Goal: Information Seeking & Learning: Learn about a topic

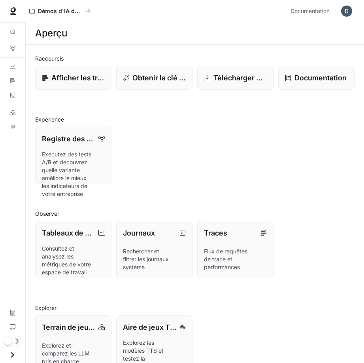
click at [111, 31] on div "Aperçu" at bounding box center [195, 33] width 320 height 16
click at [67, 33] on div "Aperçu" at bounding box center [195, 33] width 320 height 16
click at [17, 66] on link "Tableaux de bord" at bounding box center [12, 66] width 19 height 13
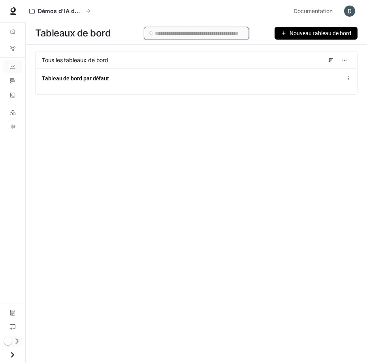
click at [240, 30] on input "text" at bounding box center [200, 33] width 90 height 9
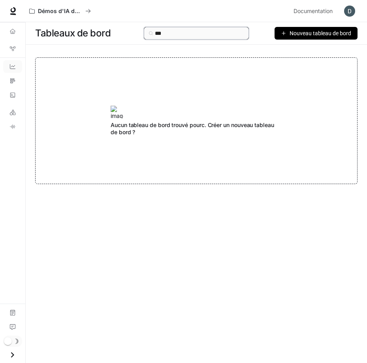
type input "***"
click at [318, 31] on font "Nouveau tableau de bord" at bounding box center [321, 33] width 62 height 6
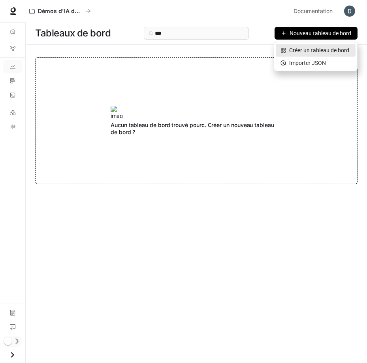
click at [315, 49] on font "Créer un tableau de bord" at bounding box center [319, 50] width 60 height 6
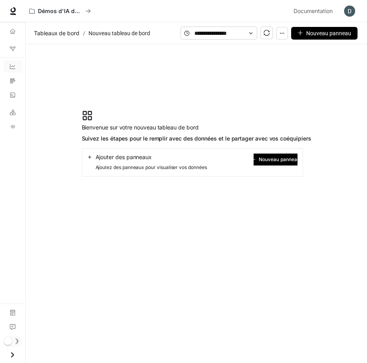
click at [88, 117] on icon at bounding box center [87, 115] width 11 height 11
click at [159, 158] on div "Ajouter des panneaux" at bounding box center [147, 157] width 120 height 8
click at [210, 154] on div "Ajouter des panneaux Ajoutez des panneaux pour visualiser vos données Nouveau p…" at bounding box center [192, 162] width 221 height 28
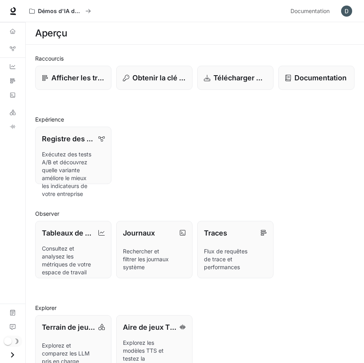
scroll to position [19, 0]
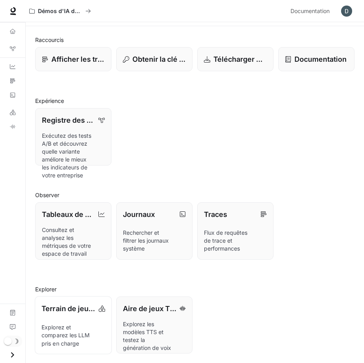
click at [65, 310] on font "Terrain de jeu LLM" at bounding box center [73, 308] width 63 height 8
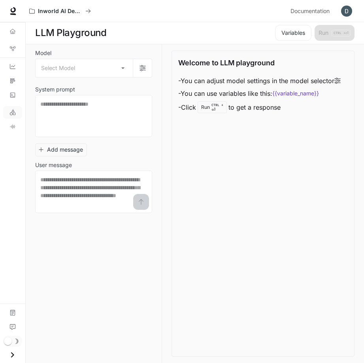
scroll to position [0, 0]
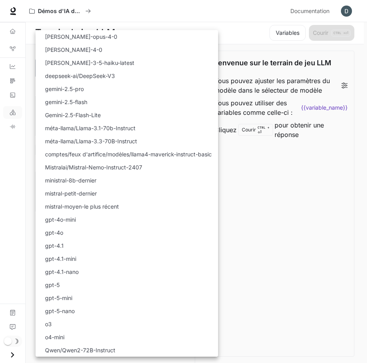
click at [156, 68] on body "Accéder au contenu principal Démos d'IA dans le monde réel Documentation Docume…" at bounding box center [183, 181] width 367 height 363
click at [270, 230] on div at bounding box center [183, 181] width 367 height 363
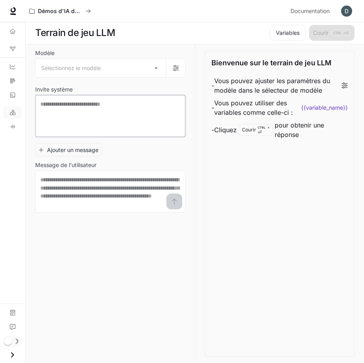
click at [95, 109] on textarea at bounding box center [110, 116] width 140 height 32
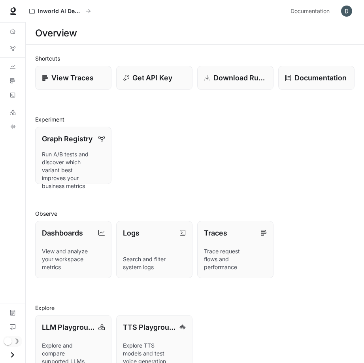
scroll to position [19, 0]
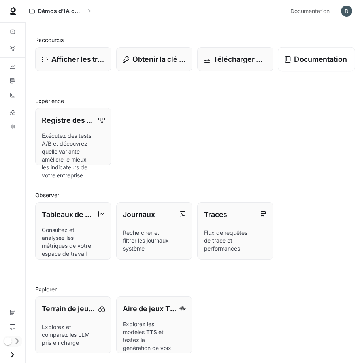
click at [311, 59] on font "Documentation" at bounding box center [320, 59] width 53 height 8
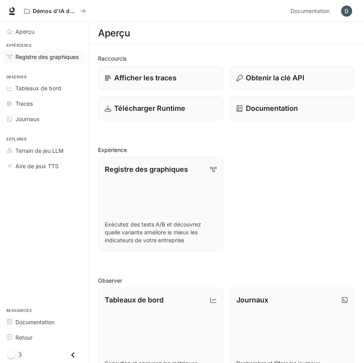
click at [74, 56] on font "Registre des graphiques" at bounding box center [46, 56] width 63 height 7
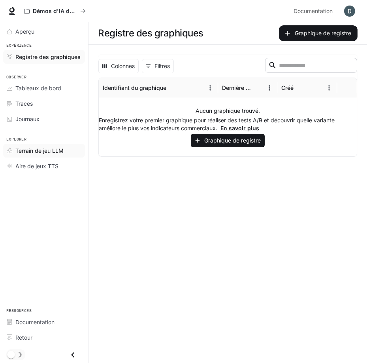
click at [67, 148] on div "Terrain de jeu LLM" at bounding box center [48, 150] width 66 height 8
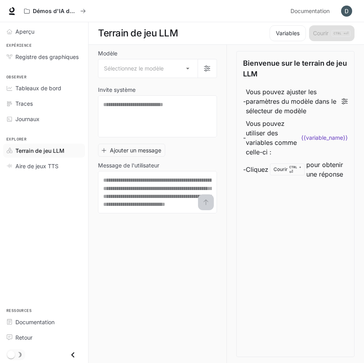
click at [289, 167] on font "CTRL +" at bounding box center [295, 167] width 12 height 4
click at [294, 166] on font "CTRL +" at bounding box center [295, 167] width 12 height 4
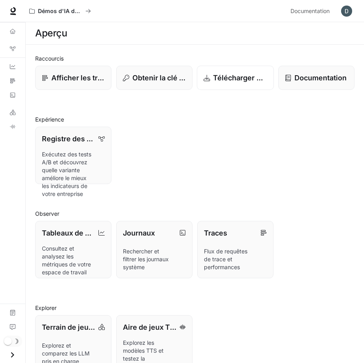
click at [243, 79] on font "Télécharger Runtime" at bounding box center [249, 78] width 72 height 8
